Goal: Task Accomplishment & Management: Complete application form

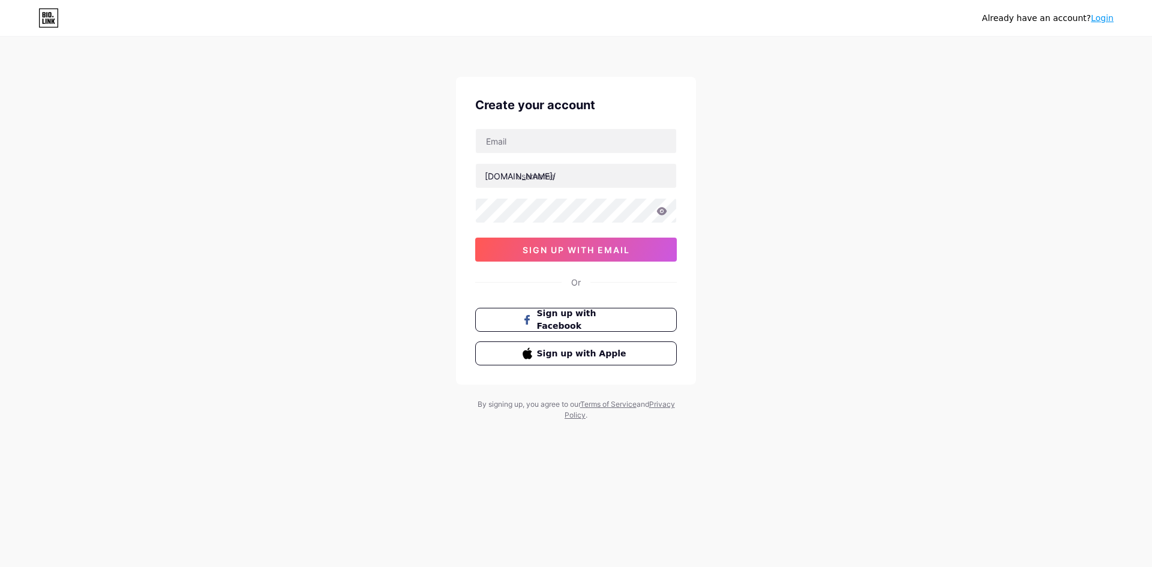
click at [678, 266] on div "Create your account [DOMAIN_NAME]/ 0cAFcWeA60u2QkLf-8wLkhT4eEHmry0cMufZ4Usx79yj…" at bounding box center [576, 231] width 240 height 308
click at [599, 242] on button "sign up with email" at bounding box center [576, 250] width 202 height 24
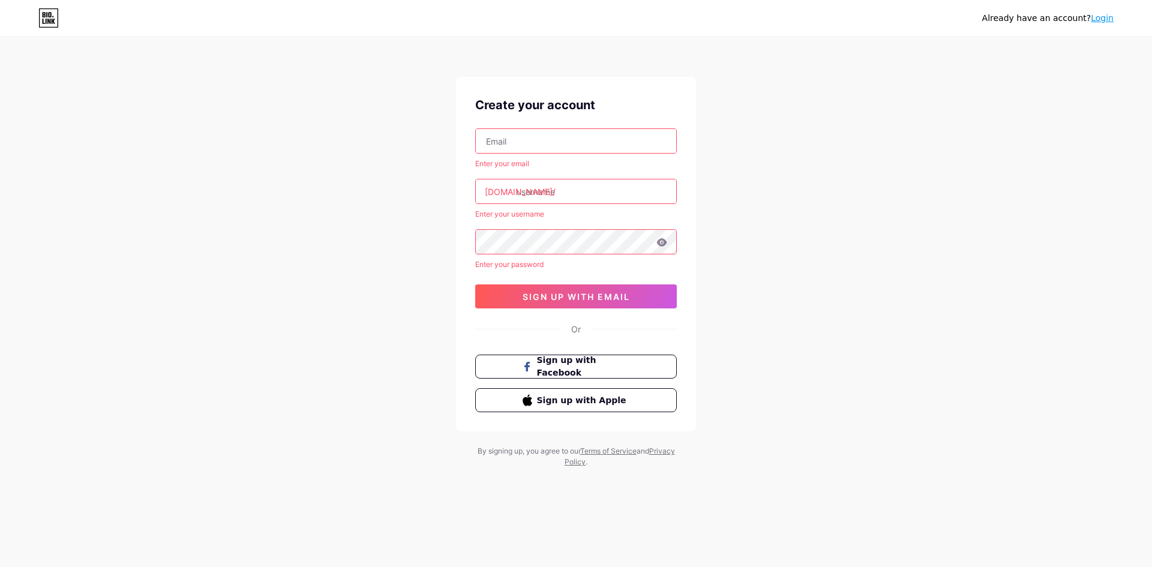
click at [542, 137] on input "text" at bounding box center [576, 141] width 200 height 24
type input "[EMAIL_ADDRESS][DOMAIN_NAME]"
click at [540, 185] on input "text" at bounding box center [576, 191] width 200 height 24
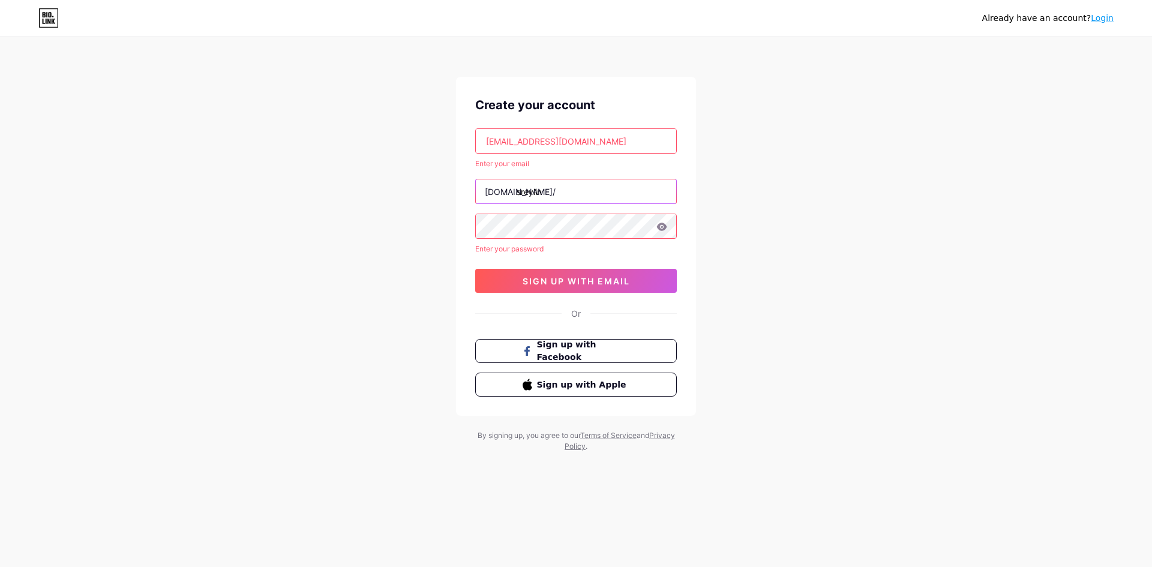
type input "sreylin"
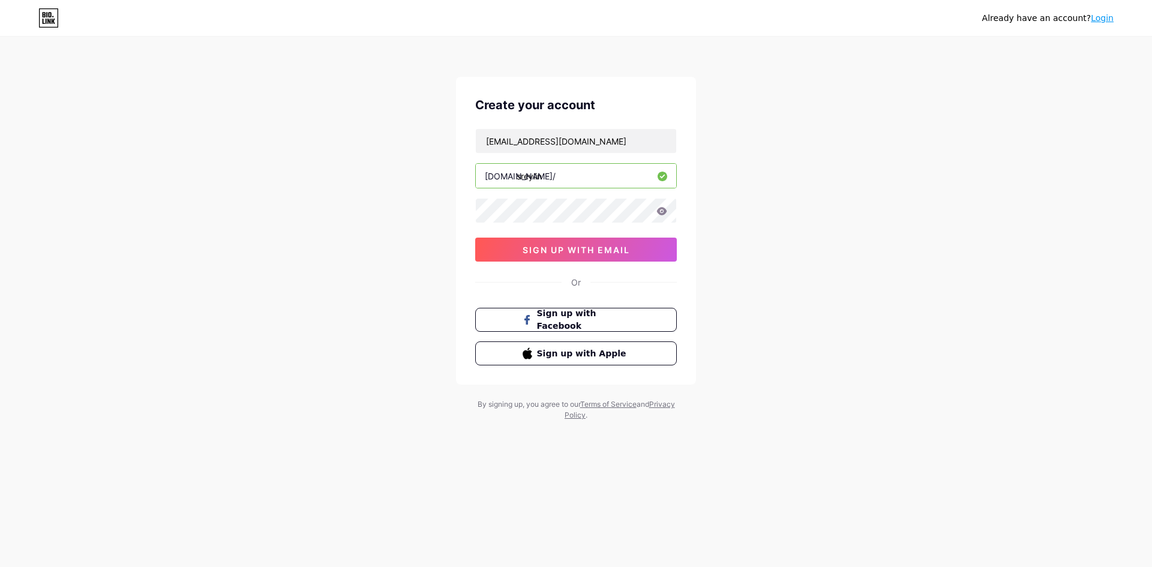
click at [829, 251] on div "Already have an account? Login Create your account [EMAIL_ADDRESS][DOMAIN_NAME]…" at bounding box center [576, 229] width 1152 height 459
click at [640, 250] on button "sign up with email" at bounding box center [576, 250] width 202 height 24
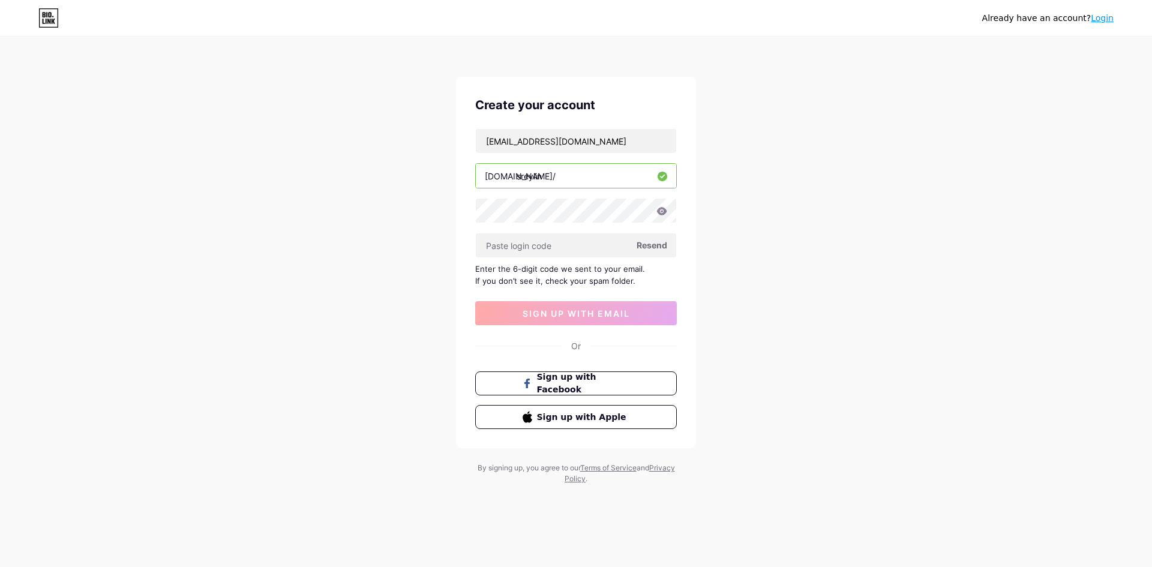
click at [771, 381] on div "Already have an account? Login Create your account [EMAIL_ADDRESS][DOMAIN_NAME]…" at bounding box center [576, 261] width 1152 height 523
click at [534, 247] on input "text" at bounding box center [576, 245] width 200 height 24
paste input "637812"
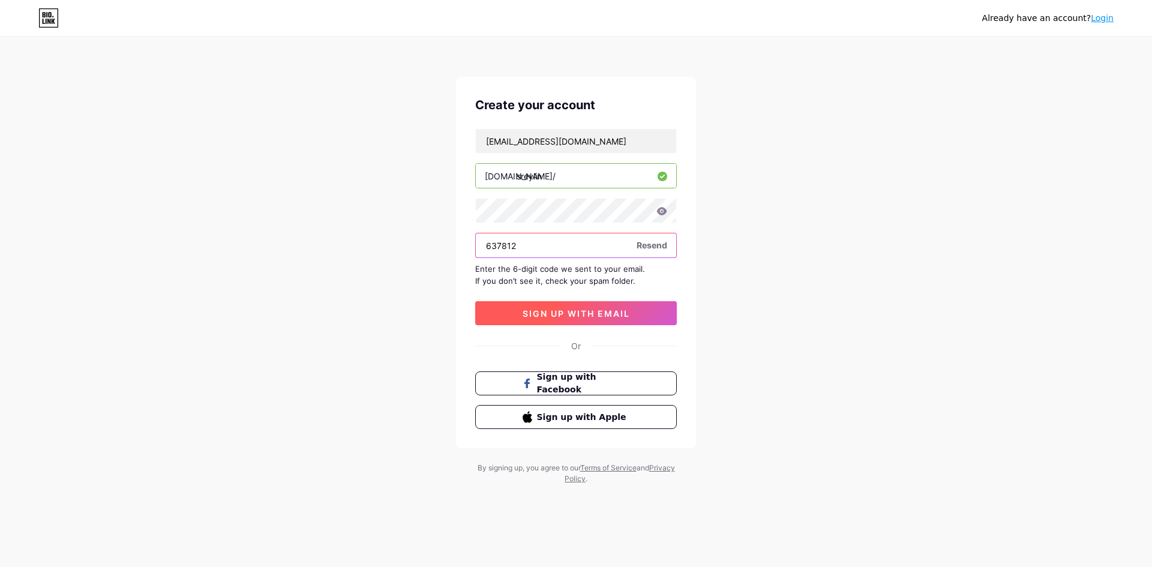
type input "637812"
click at [602, 319] on button "sign up with email" at bounding box center [576, 313] width 202 height 24
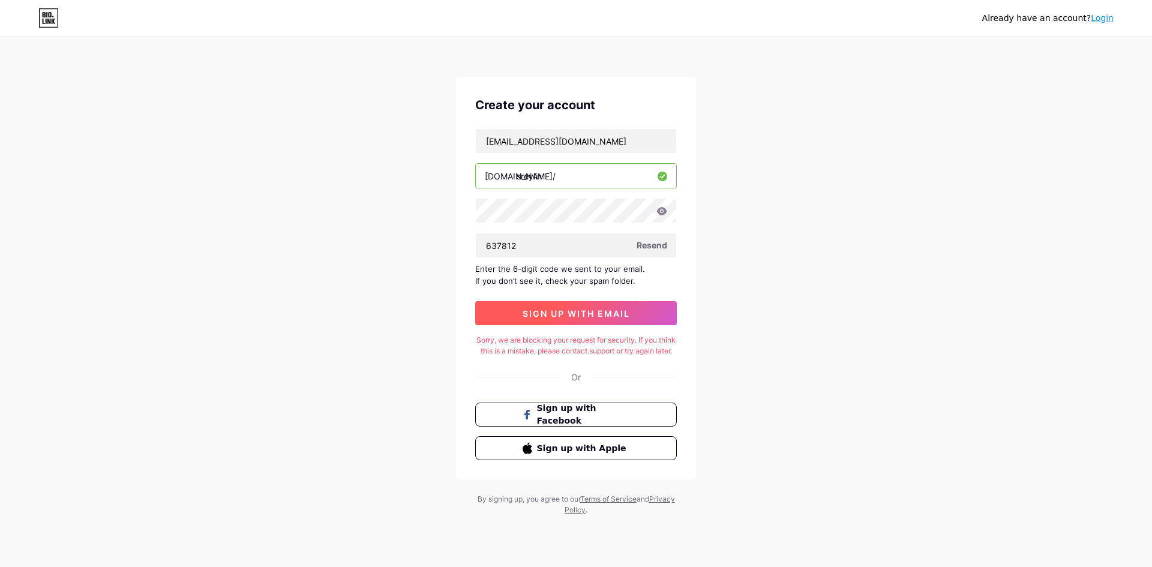
click at [622, 313] on span "sign up with email" at bounding box center [576, 313] width 107 height 10
drag, startPoint x: 531, startPoint y: 246, endPoint x: 482, endPoint y: 242, distance: 48.8
click at [482, 242] on input "637812" at bounding box center [576, 245] width 200 height 24
click at [654, 246] on span "Resend" at bounding box center [652, 245] width 31 height 13
